Goal: Find specific page/section: Find specific page/section

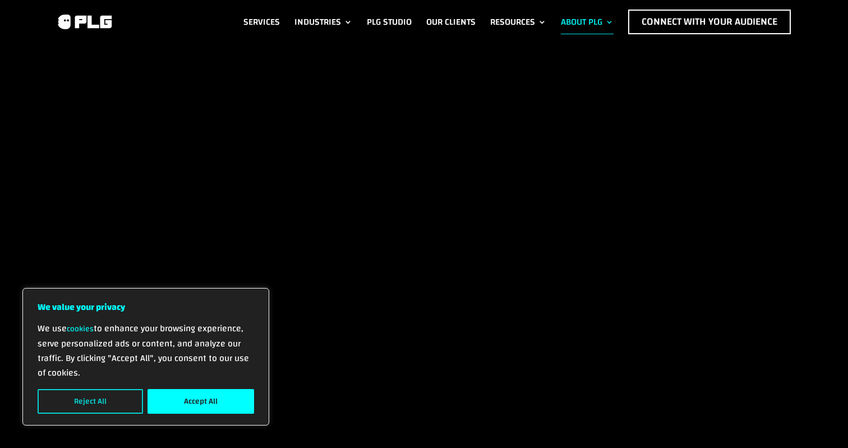
click at [82, 399] on button "Reject All" at bounding box center [90, 401] width 105 height 25
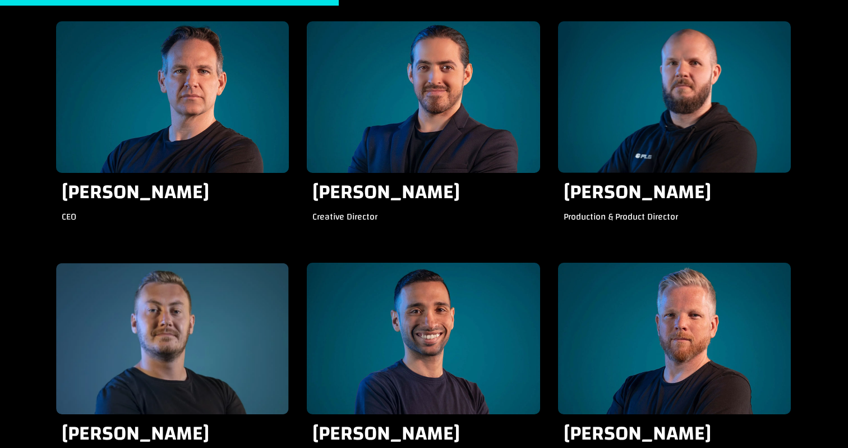
scroll to position [1182, 0]
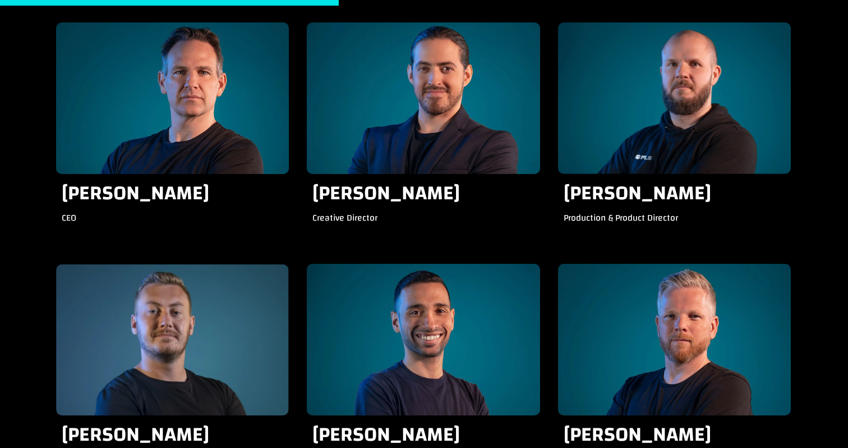
click at [199, 105] on img at bounding box center [172, 97] width 233 height 151
click at [185, 195] on h3 "[PERSON_NAME]" at bounding box center [173, 196] width 222 height 27
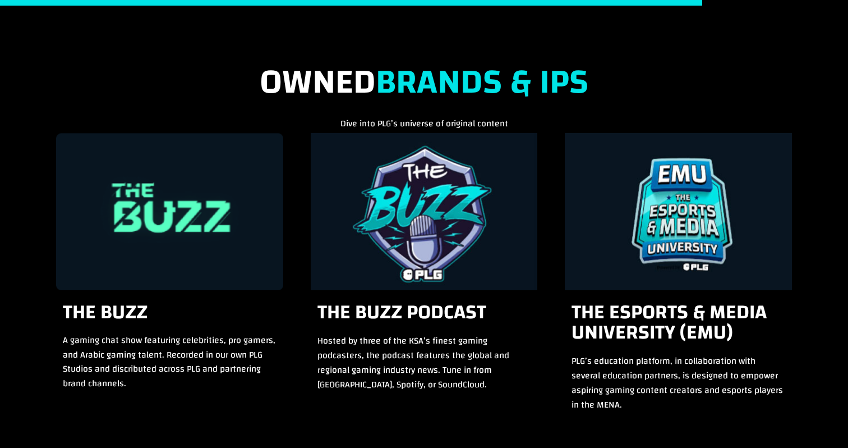
scroll to position [2419, 0]
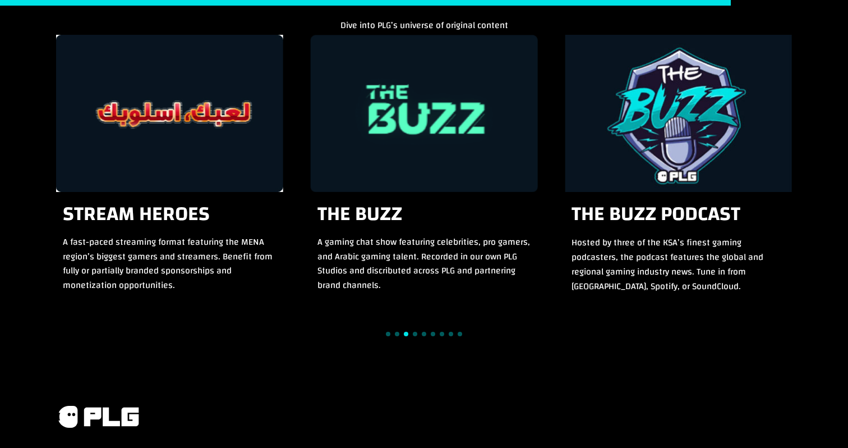
scroll to position [2518, 0]
